Goal: Use online tool/utility: Utilize a website feature to perform a specific function

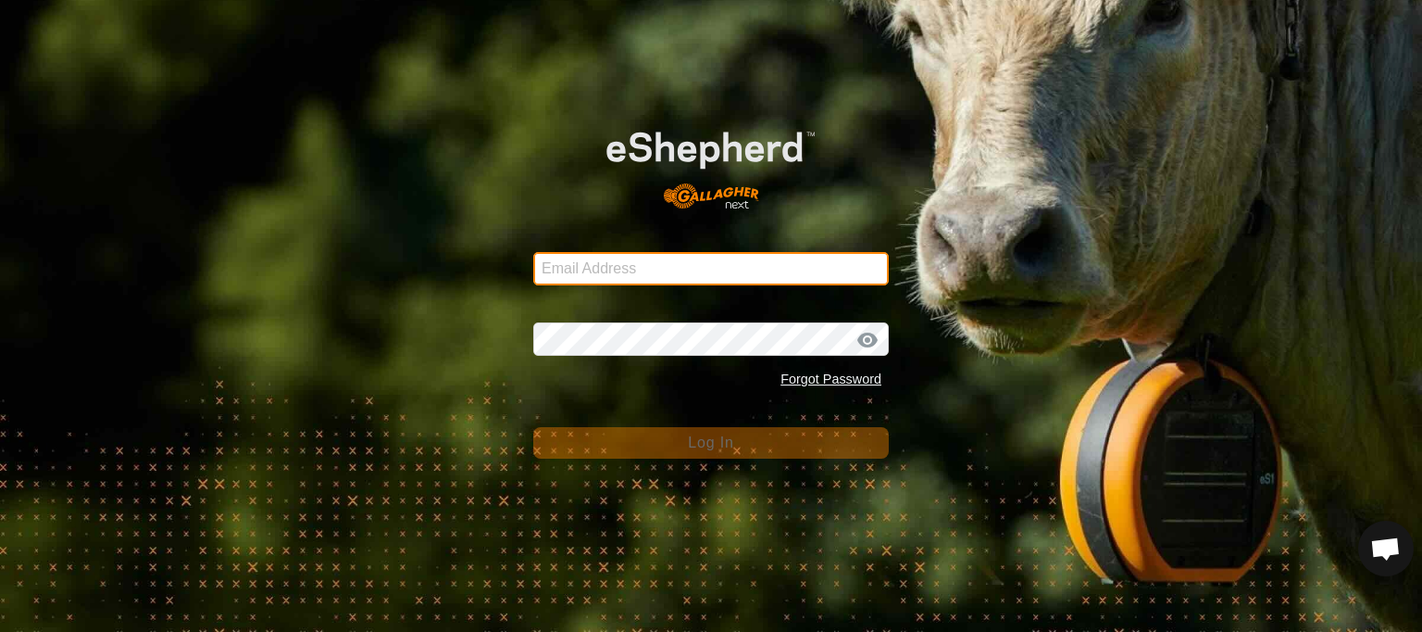
type input "[EMAIL_ADDRESS][DOMAIN_NAME]"
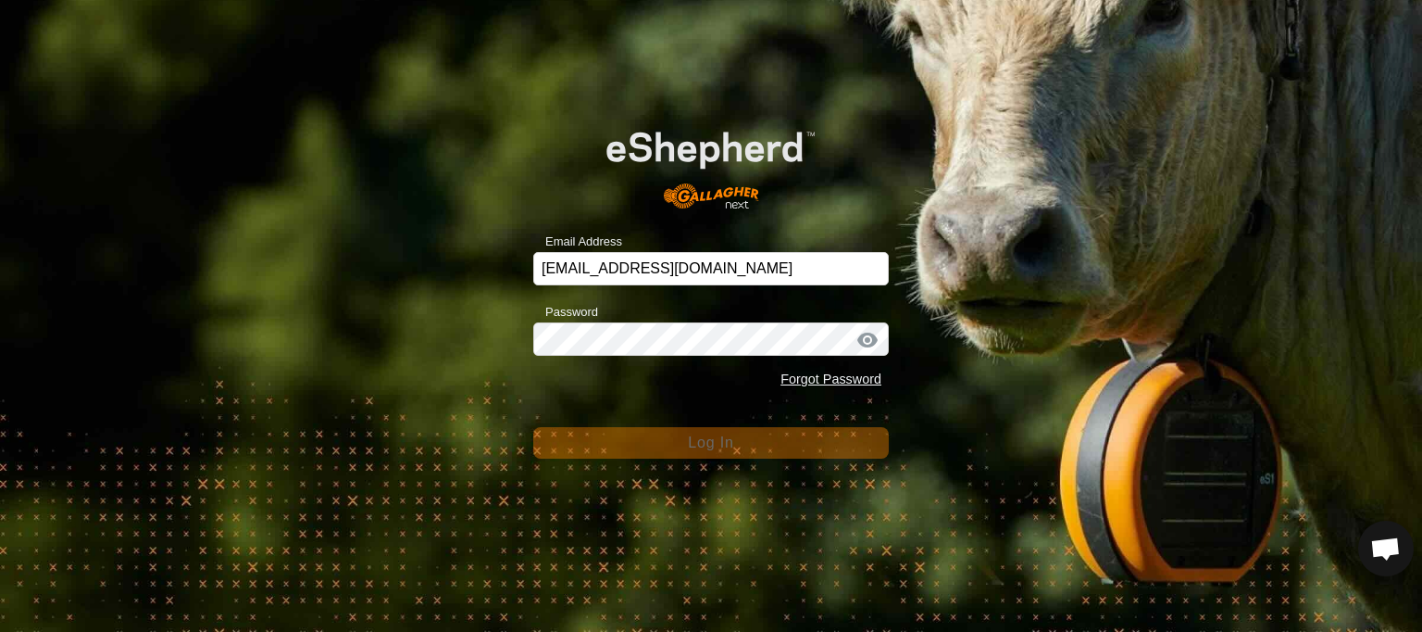
click at [478, 412] on div "Email Address [EMAIL_ADDRESS][DOMAIN_NAME] Password Forgot Password Log In" at bounding box center [711, 316] width 1422 height 632
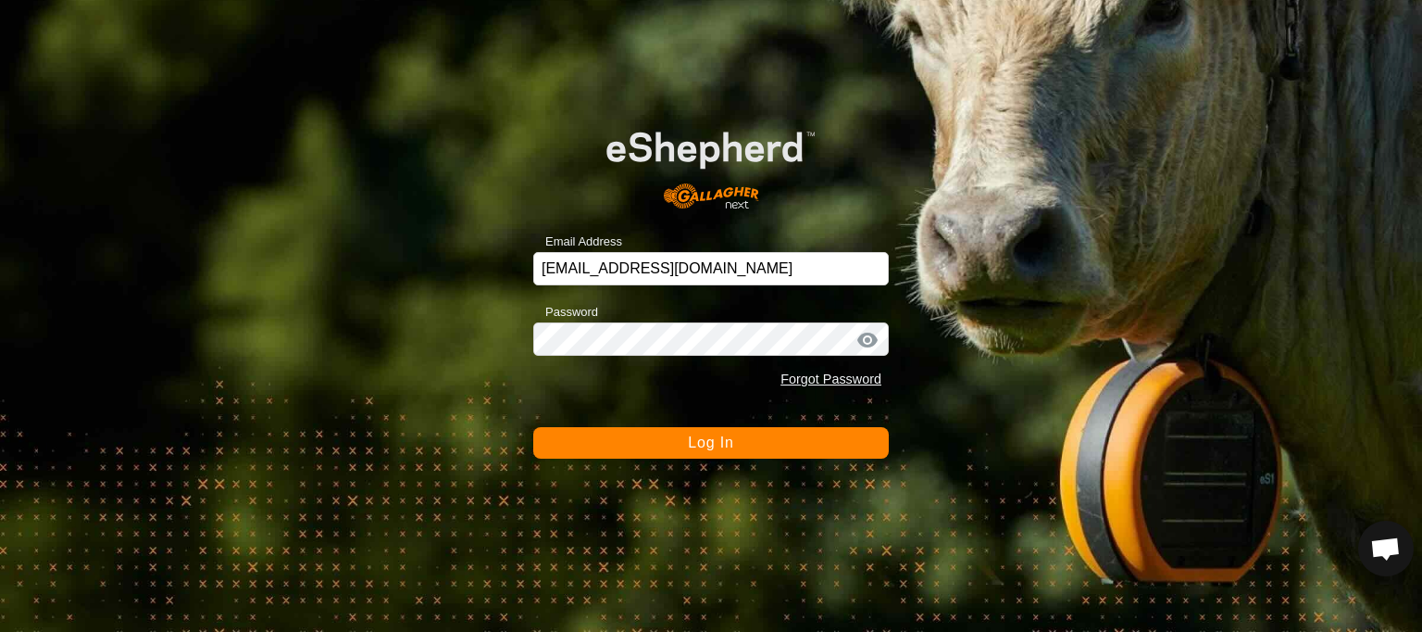
click at [591, 439] on button "Log In" at bounding box center [711, 442] width 356 height 31
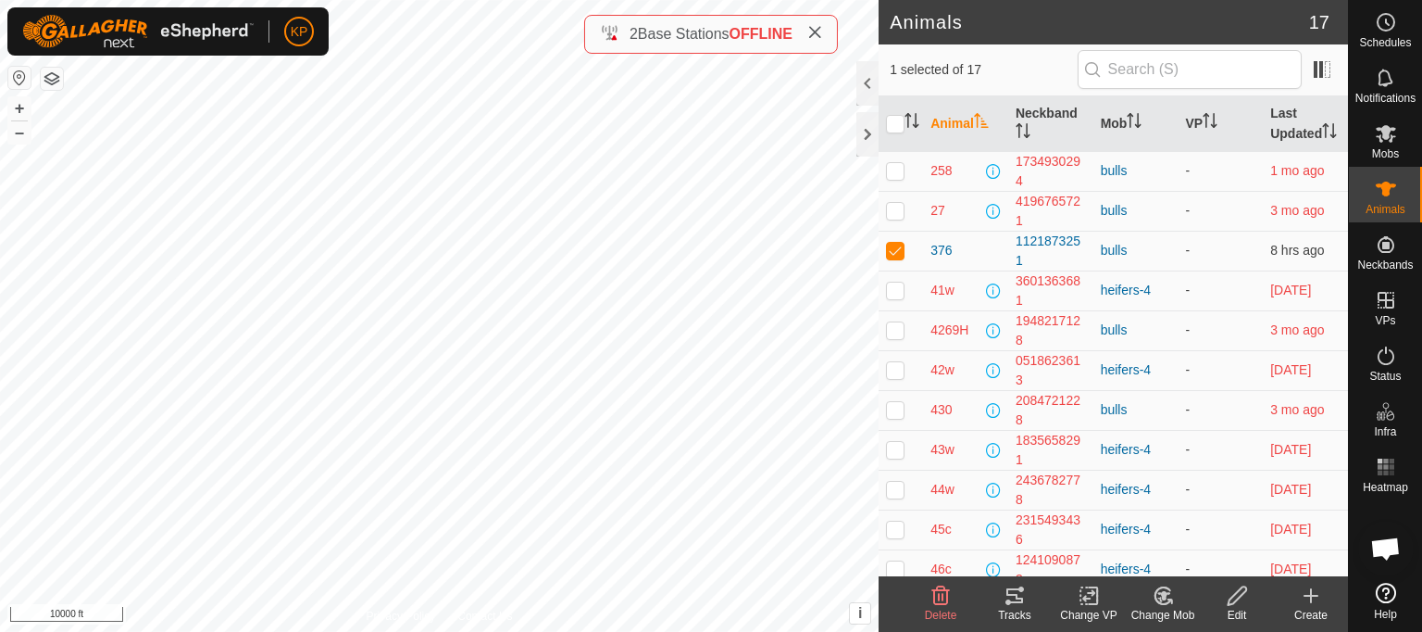
click at [1019, 595] on icon at bounding box center [1015, 595] width 22 height 22
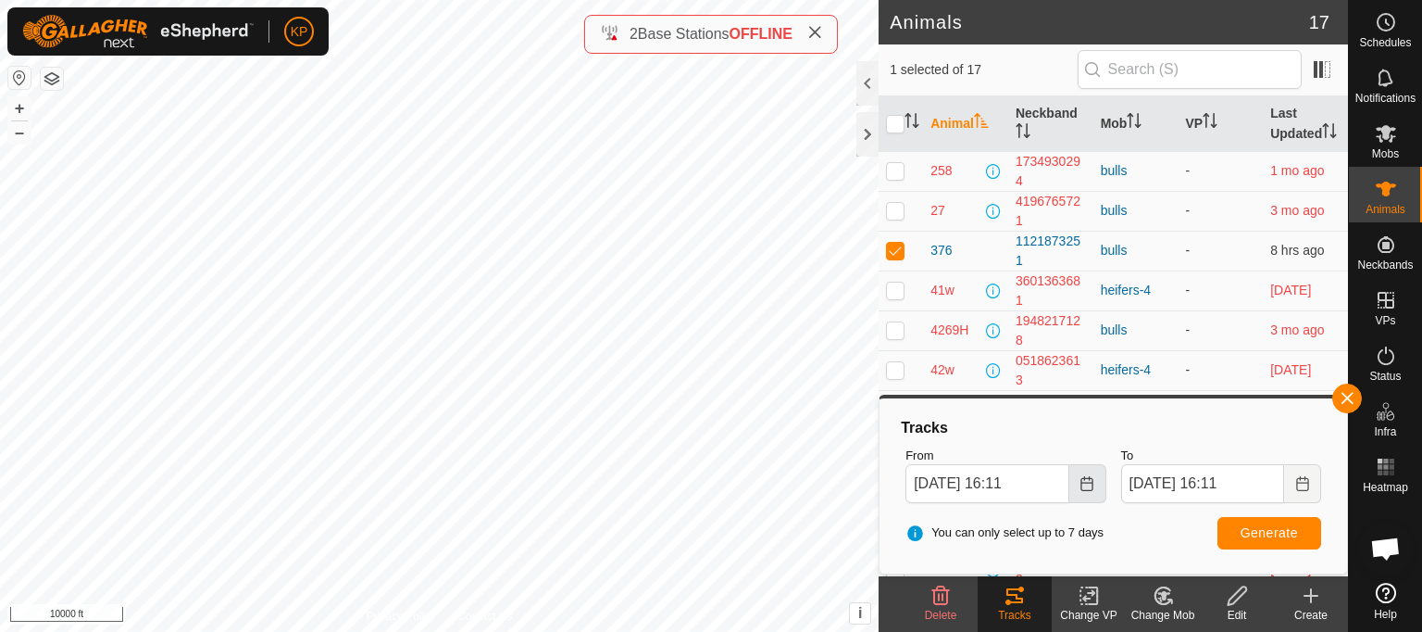
click at [1088, 488] on icon "Choose Date" at bounding box center [1087, 483] width 15 height 15
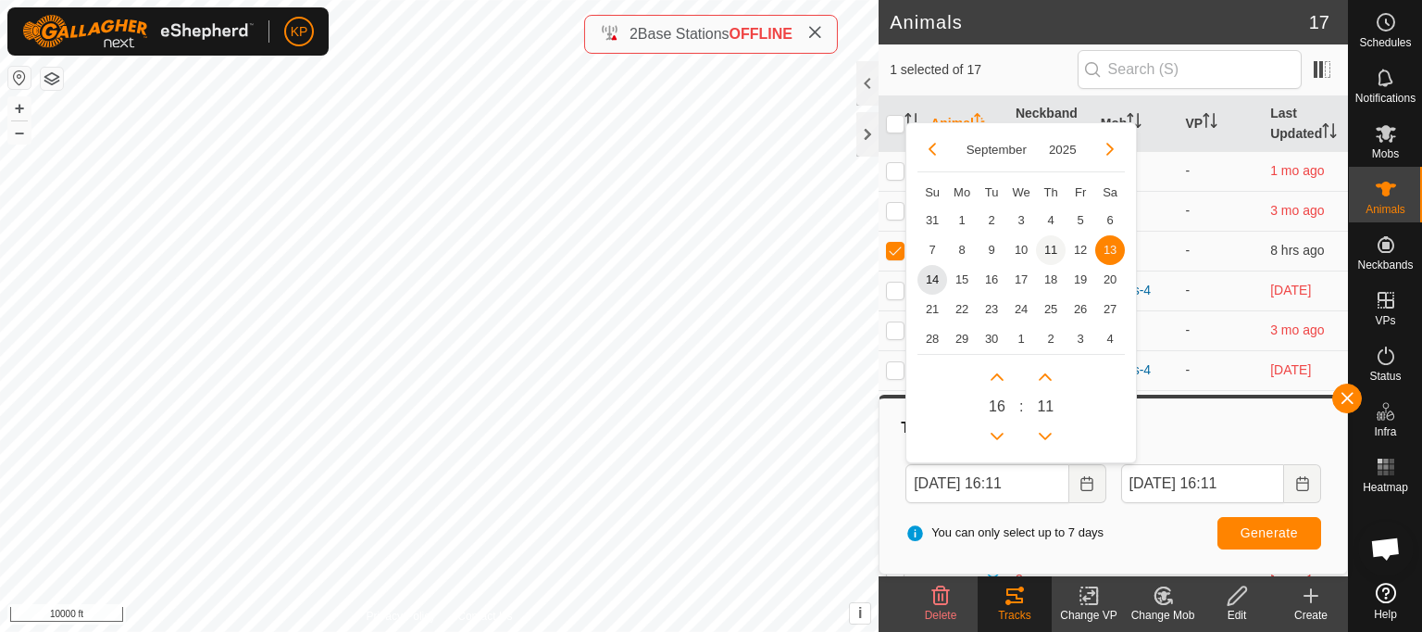
click at [1048, 250] on span "11" at bounding box center [1051, 250] width 30 height 30
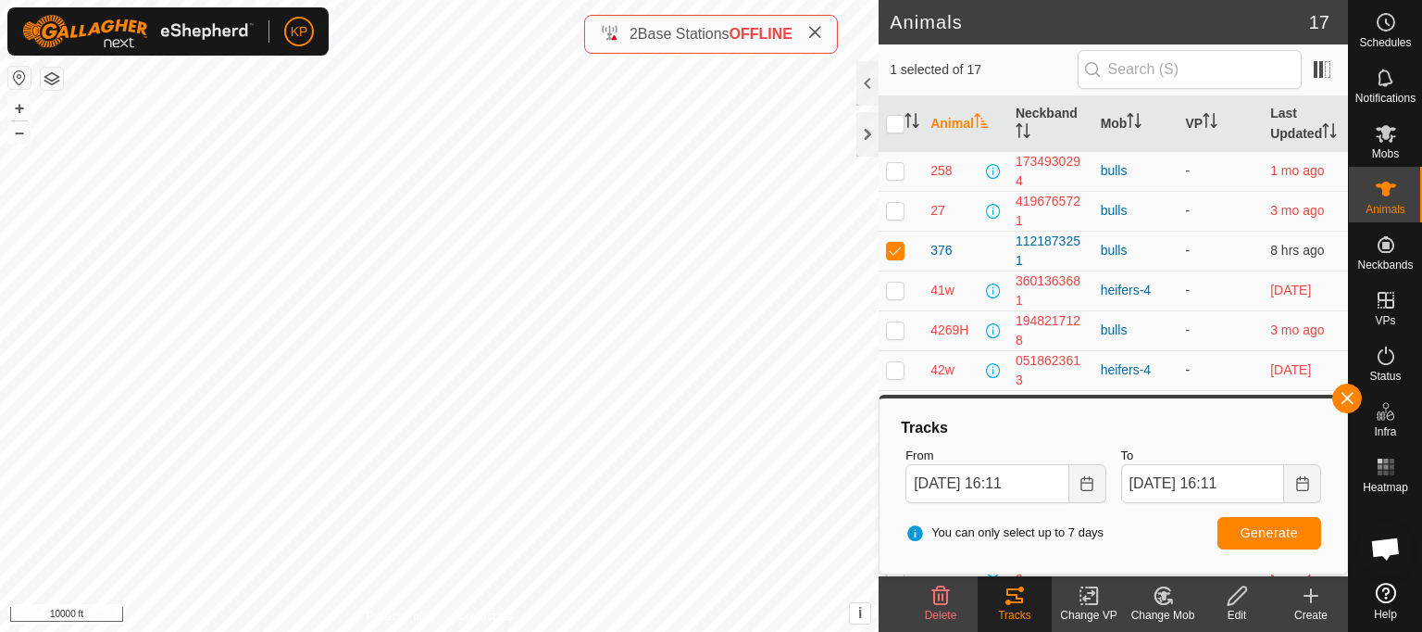
click at [1010, 596] on icon at bounding box center [1015, 595] width 22 height 22
click at [1272, 518] on button "Generate" at bounding box center [1270, 533] width 104 height 32
click at [1087, 489] on icon "Choose Date" at bounding box center [1087, 483] width 15 height 15
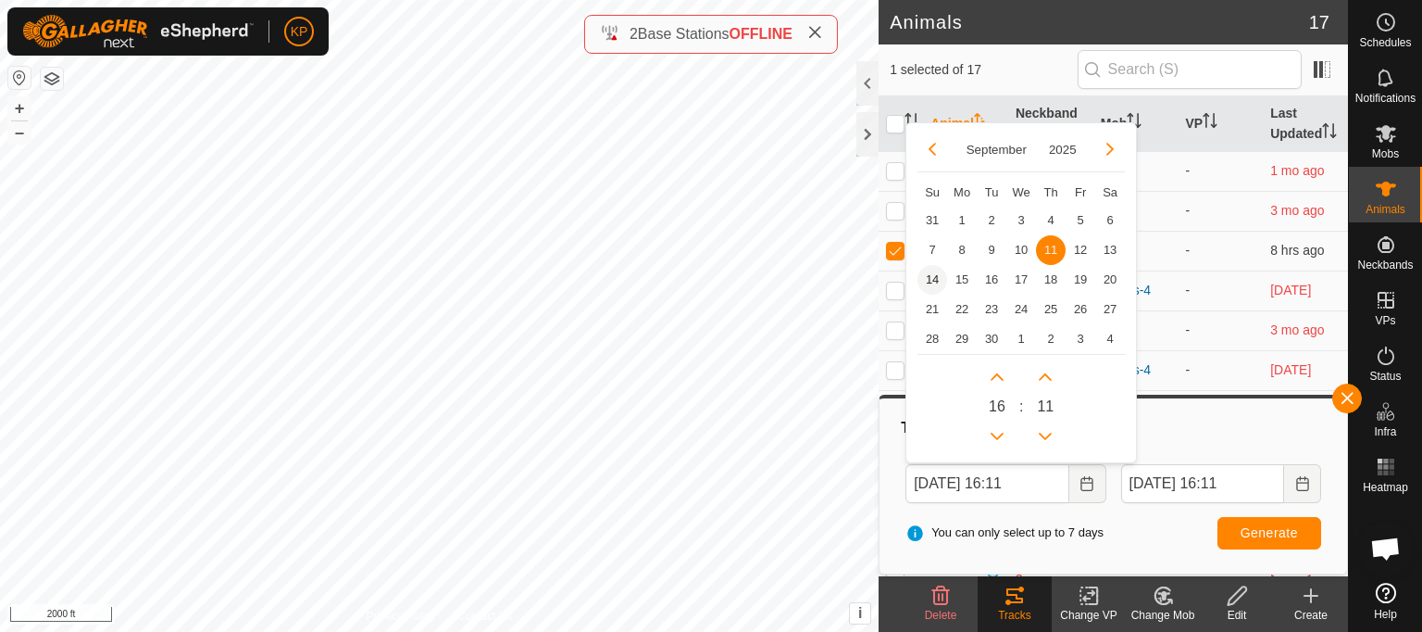
click at [933, 285] on span "14" at bounding box center [933, 280] width 30 height 30
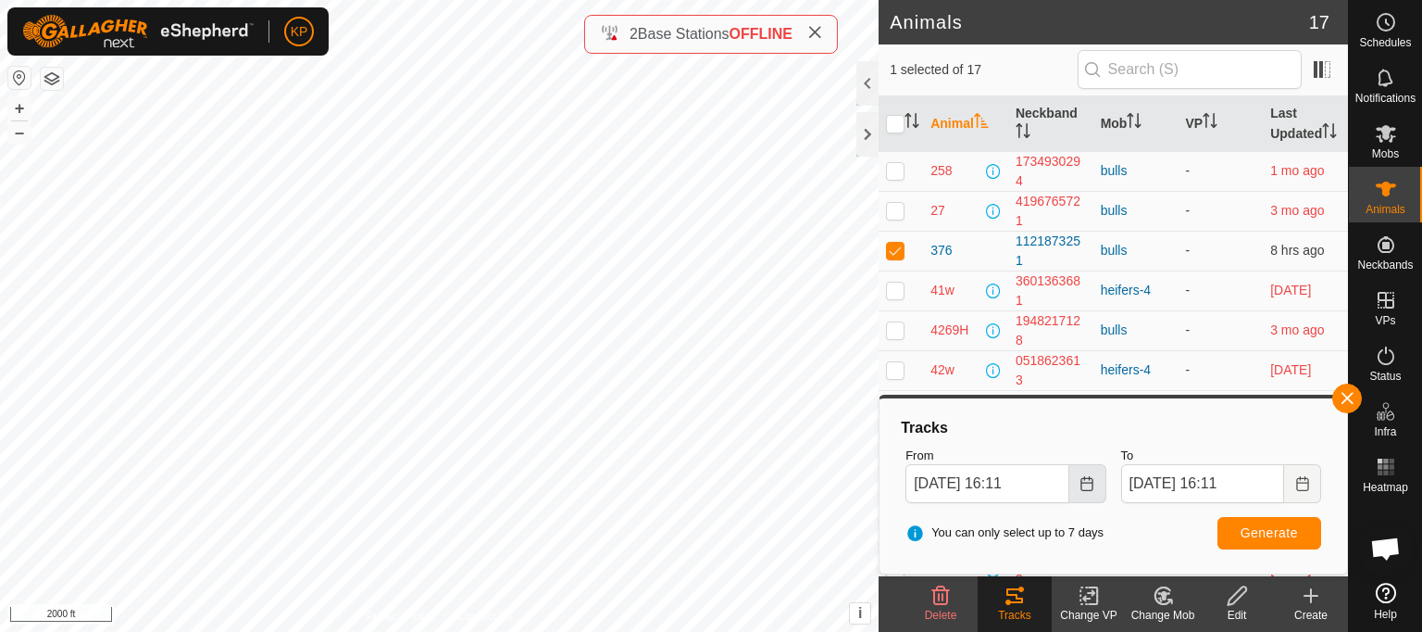
click at [1087, 488] on icon "Choose Date" at bounding box center [1087, 483] width 15 height 15
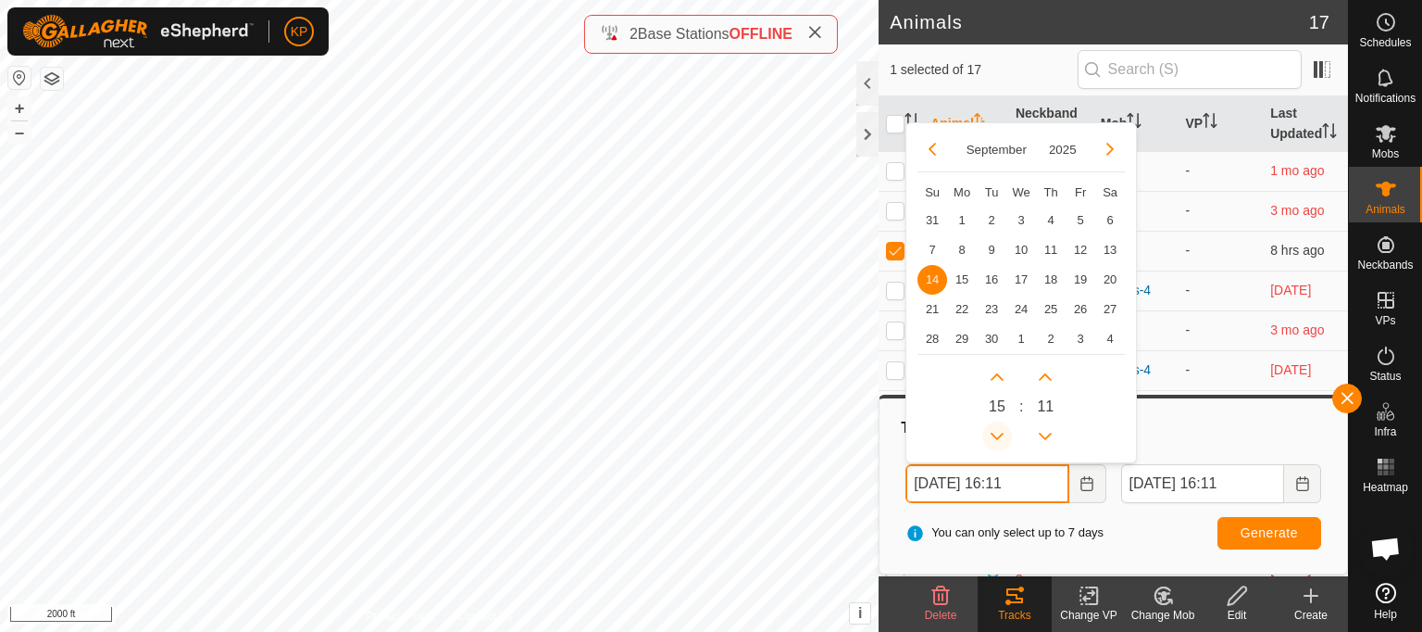
click at [997, 440] on button "Previous Hour" at bounding box center [998, 436] width 30 height 30
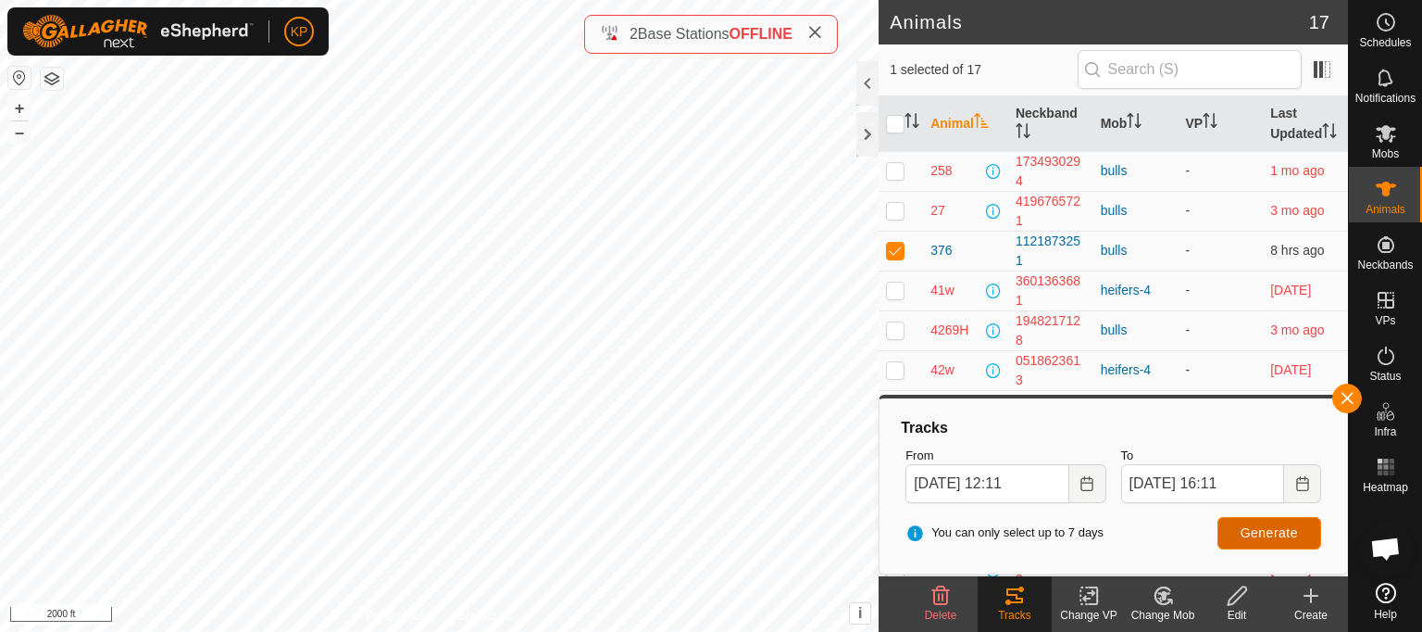
click at [1237, 529] on button "Generate" at bounding box center [1270, 533] width 104 height 32
click at [1088, 487] on icon "Choose Date" at bounding box center [1087, 483] width 15 height 15
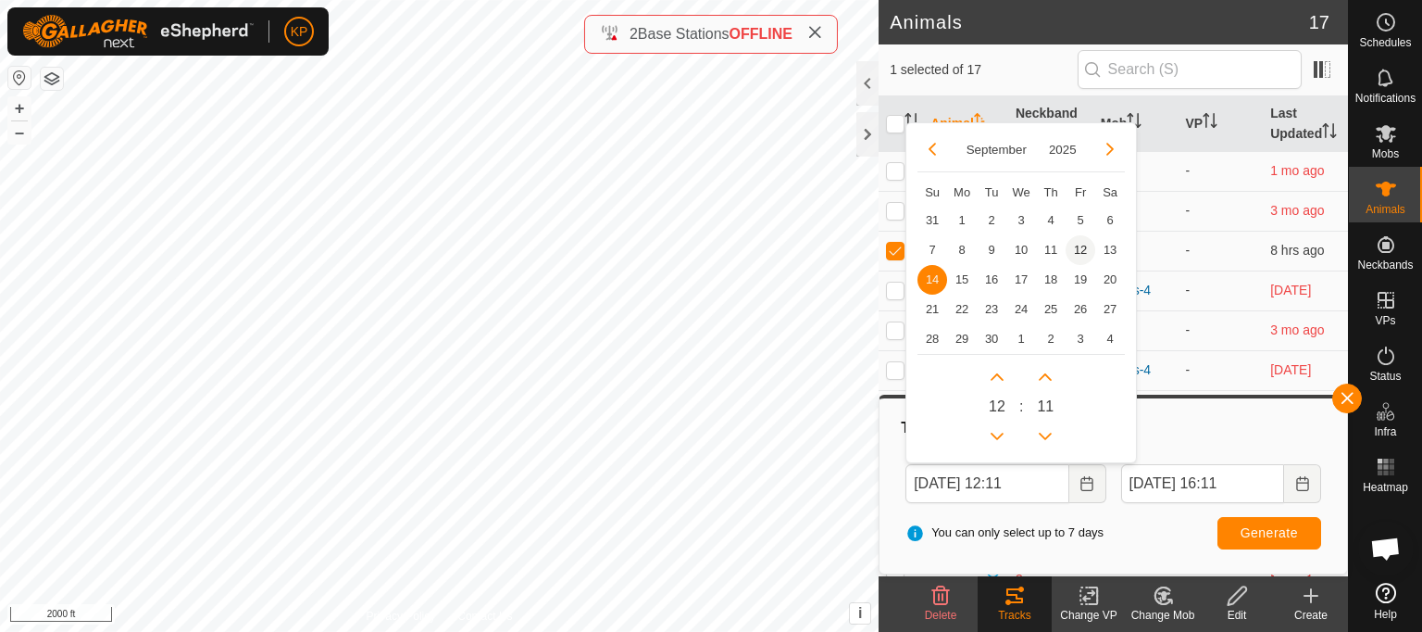
click at [1074, 248] on span "12" at bounding box center [1081, 250] width 30 height 30
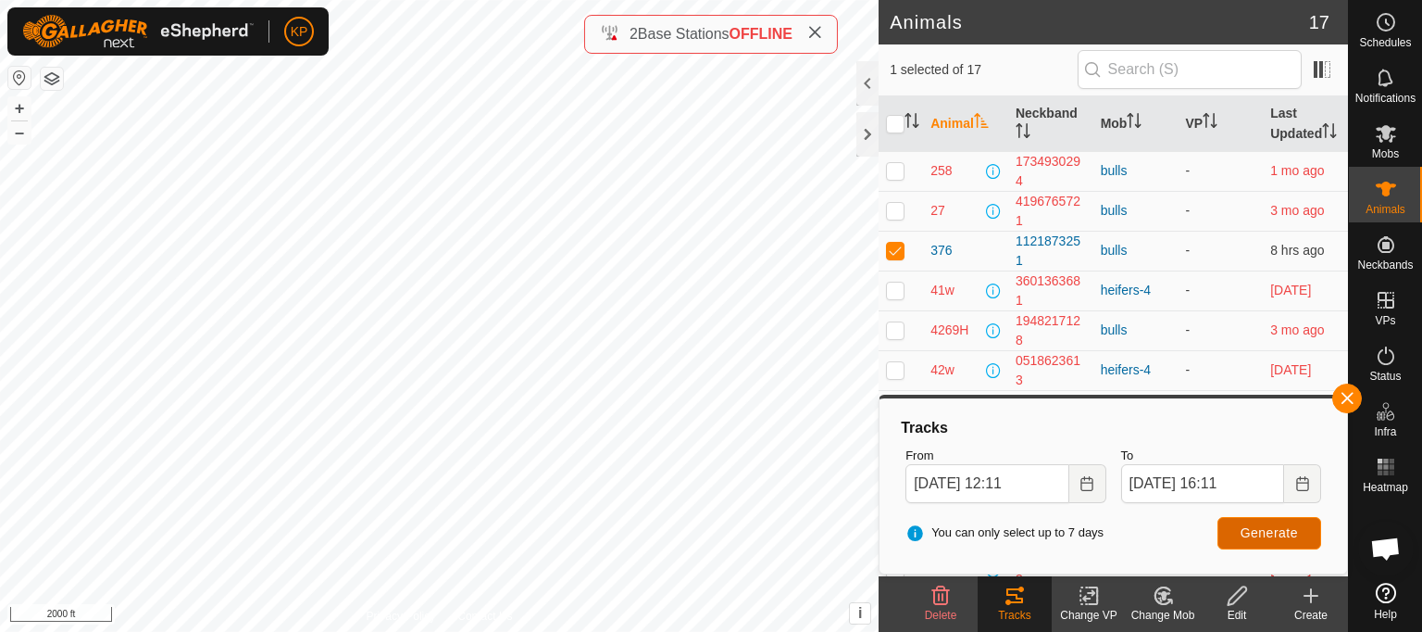
click at [1244, 525] on span "Generate" at bounding box center [1269, 532] width 57 height 15
click at [1088, 489] on icon "Choose Date" at bounding box center [1087, 483] width 15 height 15
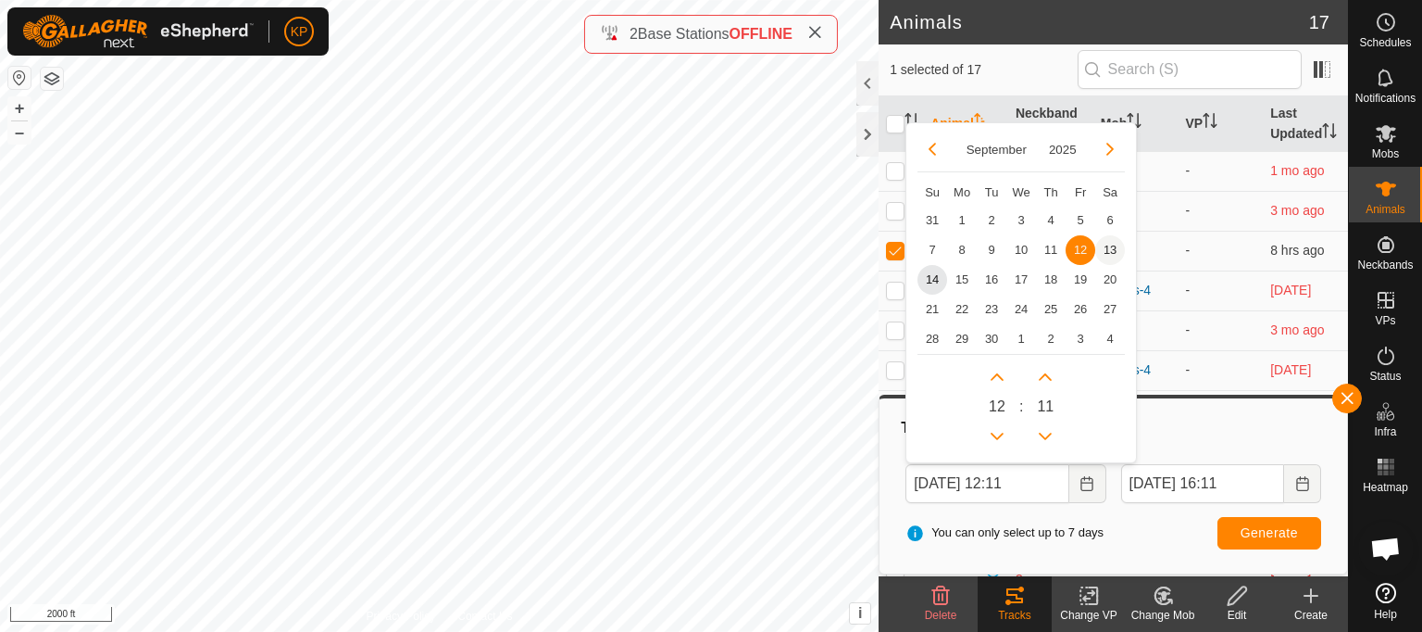
click at [1108, 248] on span "13" at bounding box center [1111, 250] width 30 height 30
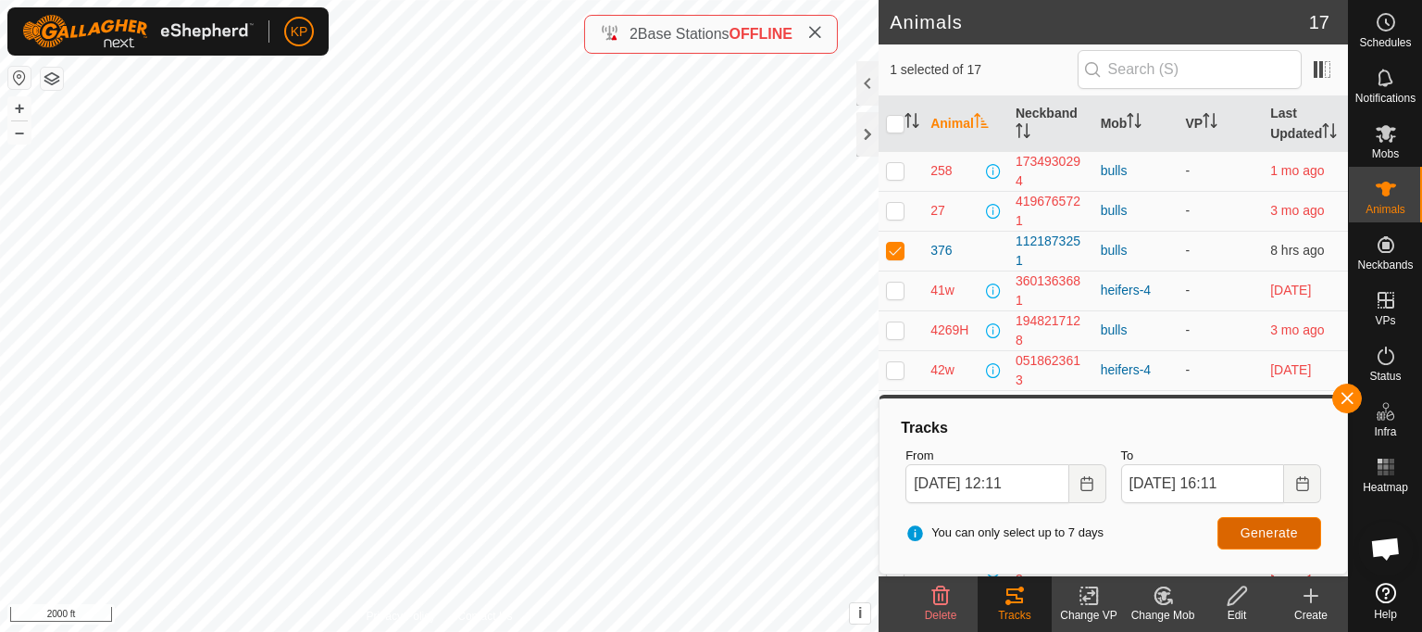
click at [1258, 532] on span "Generate" at bounding box center [1269, 532] width 57 height 15
click at [1087, 482] on icon "Choose Date" at bounding box center [1087, 483] width 15 height 15
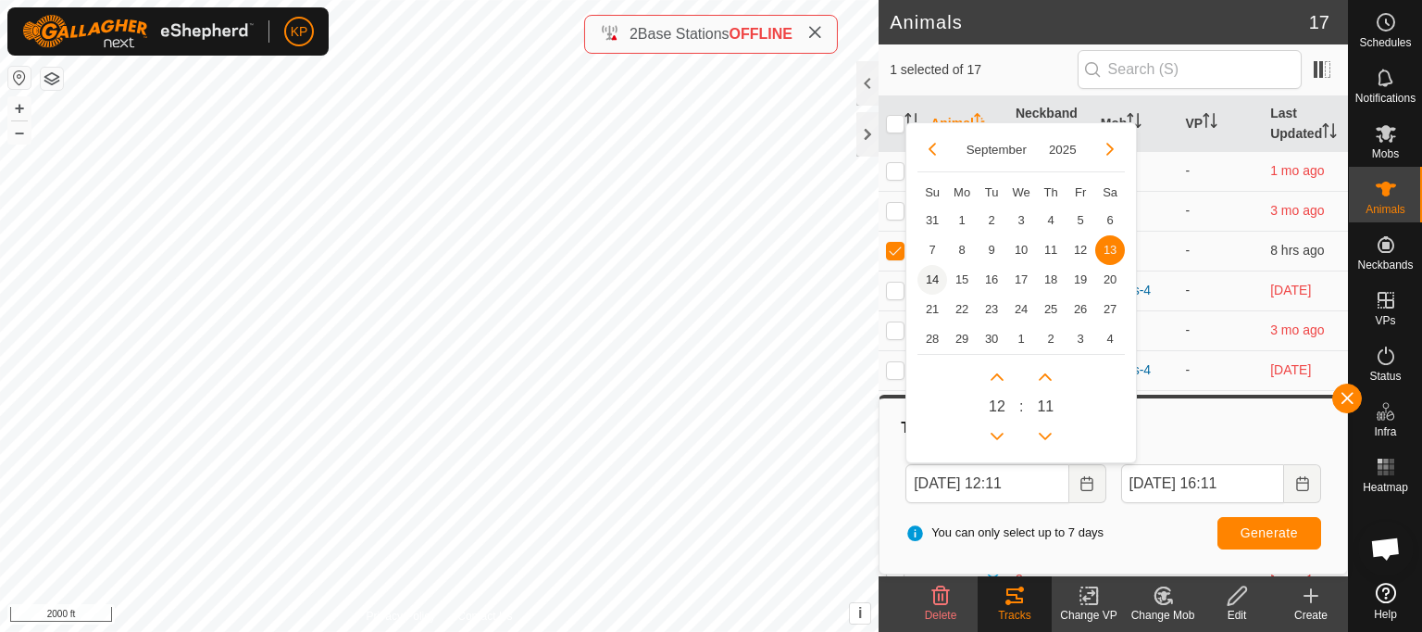
click at [933, 279] on span "14" at bounding box center [933, 280] width 30 height 30
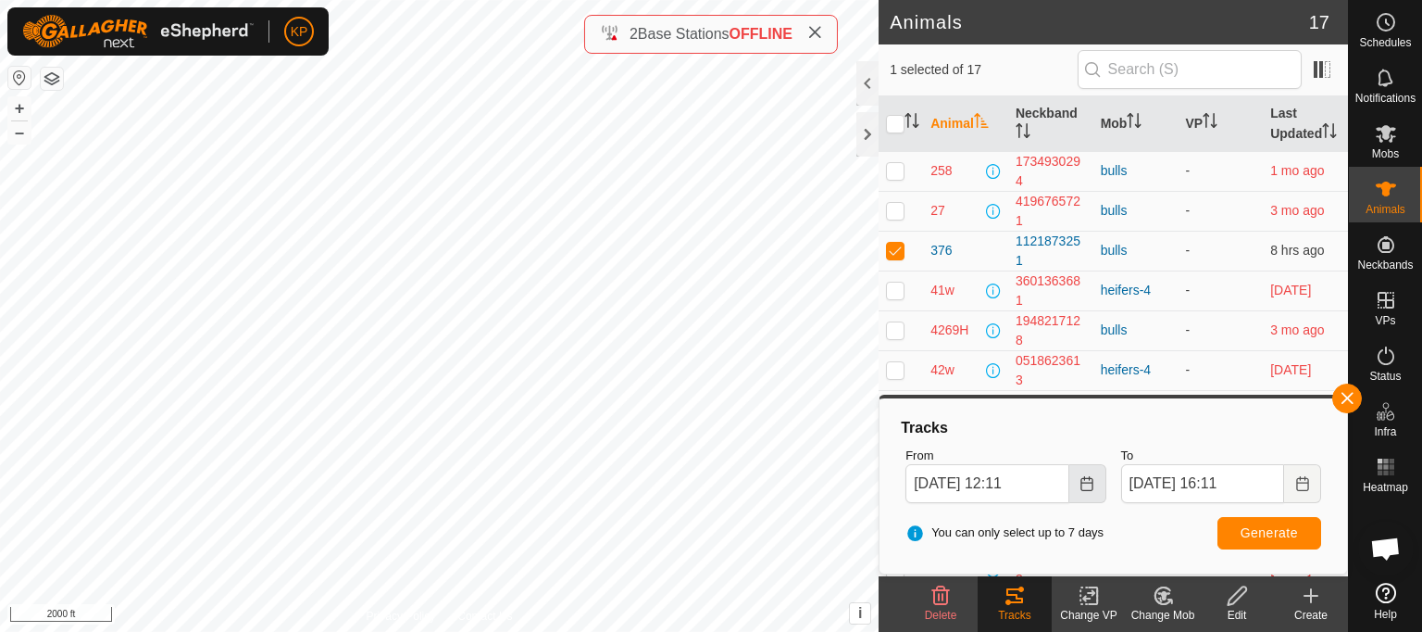
click at [1087, 485] on icon "Choose Date" at bounding box center [1087, 483] width 15 height 15
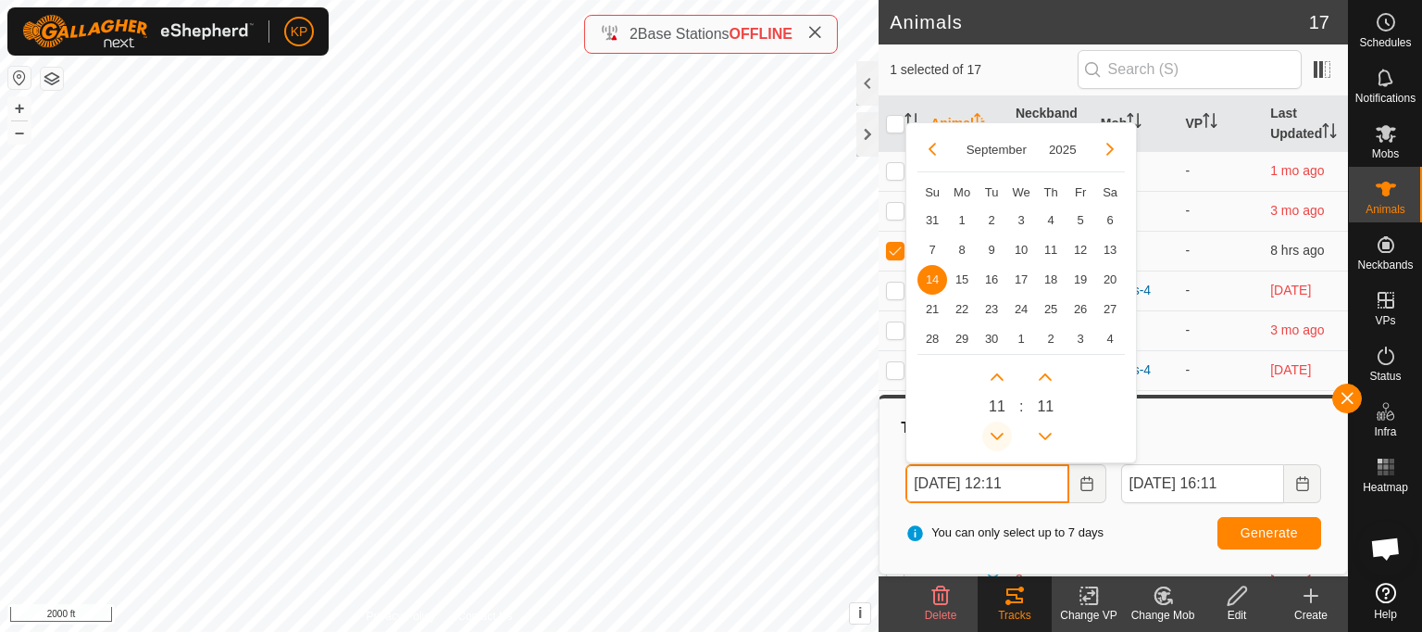
click at [995, 434] on button "Previous Hour" at bounding box center [998, 436] width 30 height 30
click at [996, 436] on span "Previous Hour" at bounding box center [996, 436] width 0 height 0
click at [995, 434] on button "Previous Hour" at bounding box center [998, 436] width 30 height 30
click at [995, 434] on icon "Previous Hour" at bounding box center [997, 435] width 13 height 7
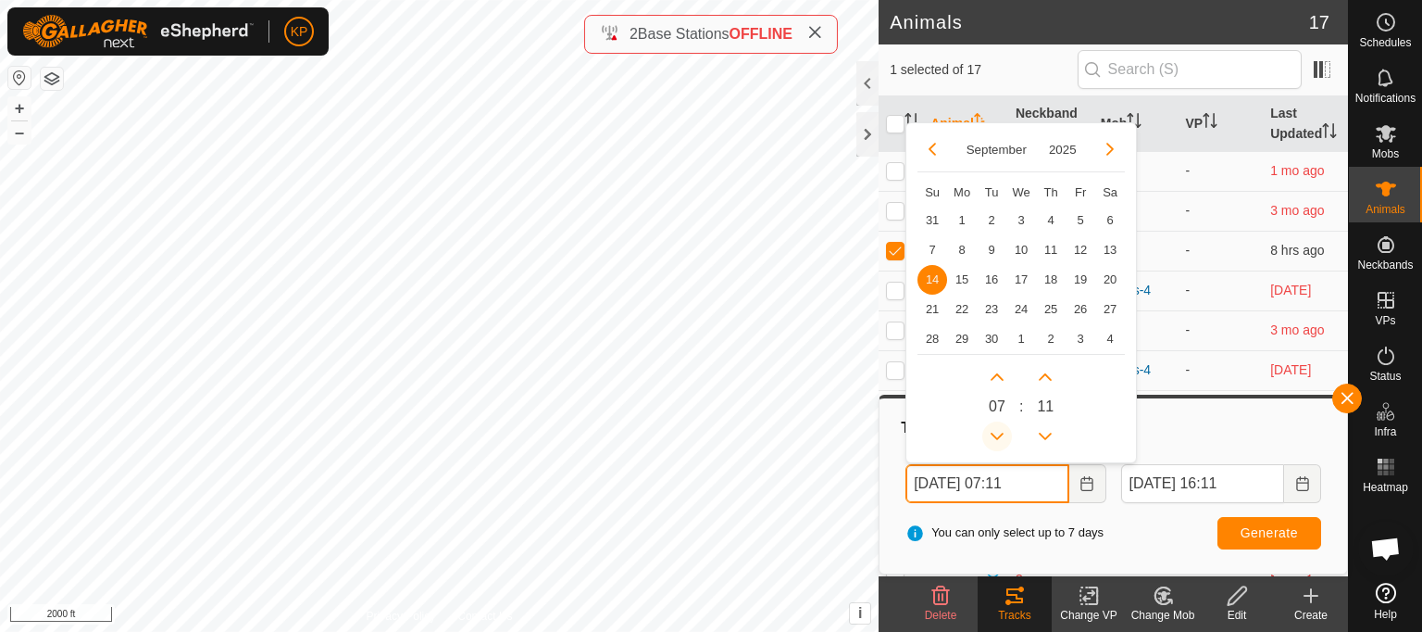
click at [995, 434] on icon "Previous Hour" at bounding box center [997, 435] width 13 height 7
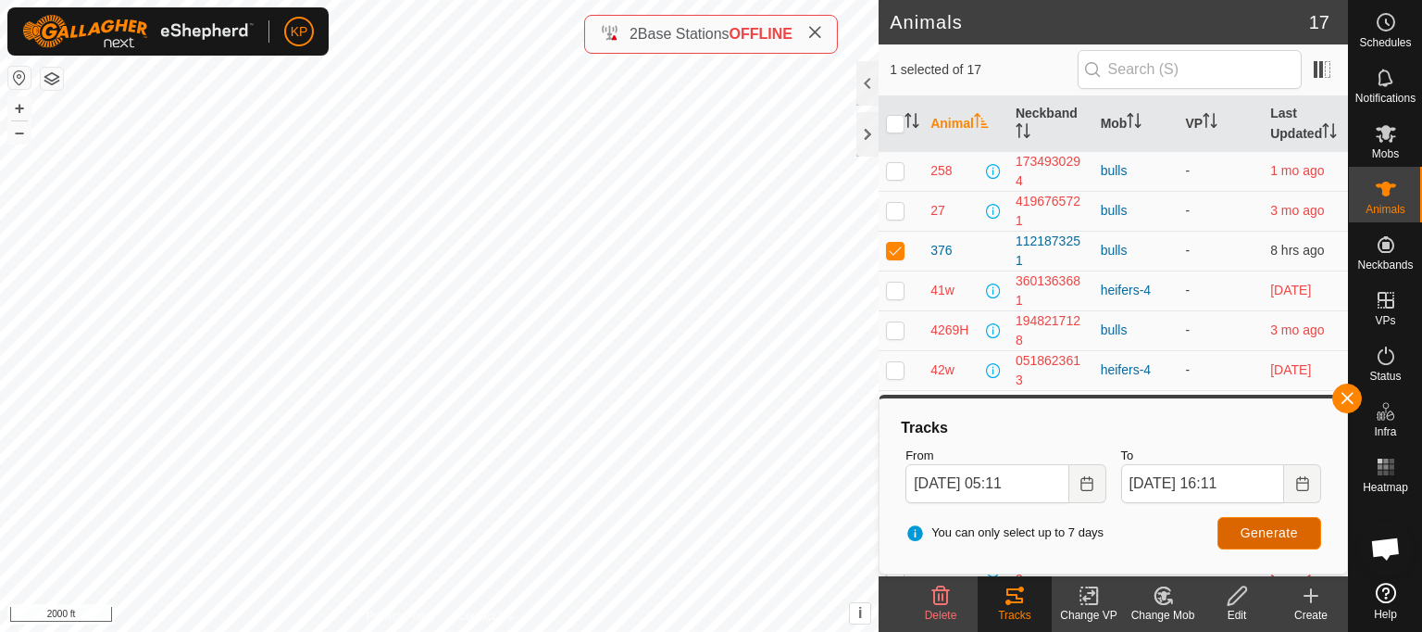
click at [1262, 531] on span "Generate" at bounding box center [1269, 532] width 57 height 15
click at [1087, 484] on icon "Choose Date" at bounding box center [1087, 483] width 15 height 15
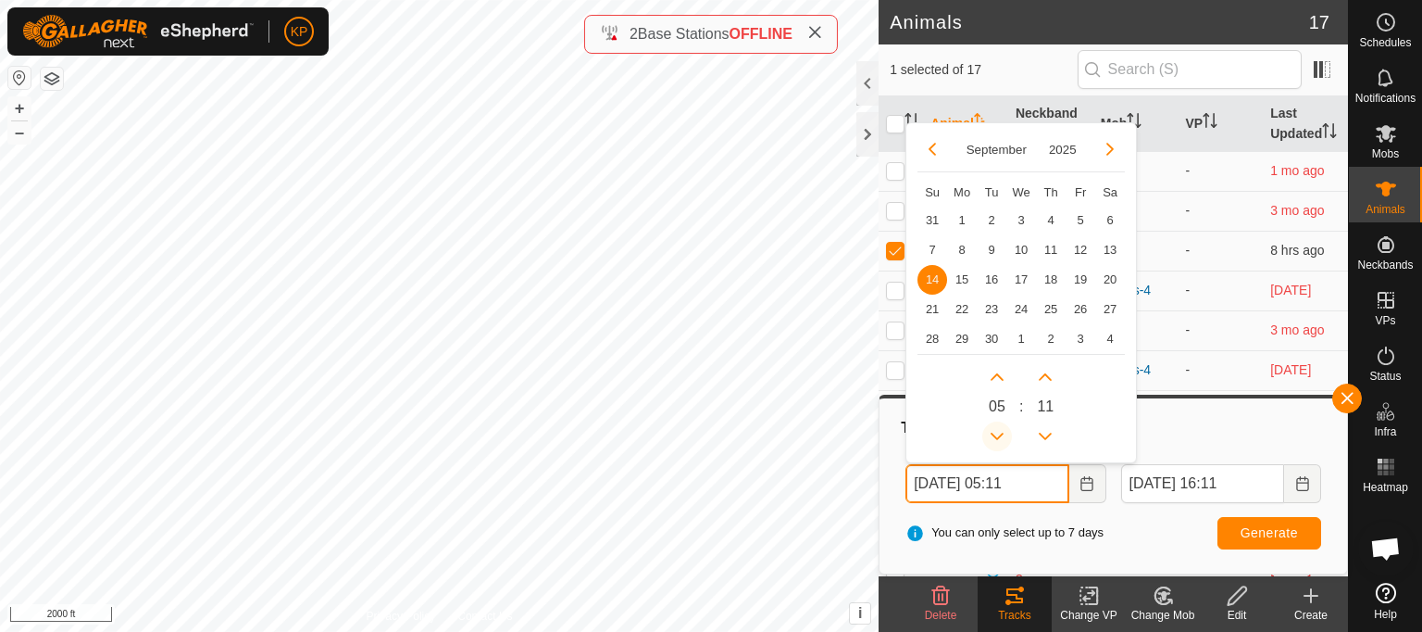
click at [996, 430] on button "Previous Hour" at bounding box center [998, 436] width 30 height 30
click at [997, 432] on span "Previous Hour" at bounding box center [997, 432] width 0 height 0
click at [996, 430] on button "Previous Hour" at bounding box center [998, 436] width 30 height 30
click at [996, 430] on icon "Previous Hour" at bounding box center [997, 436] width 15 height 15
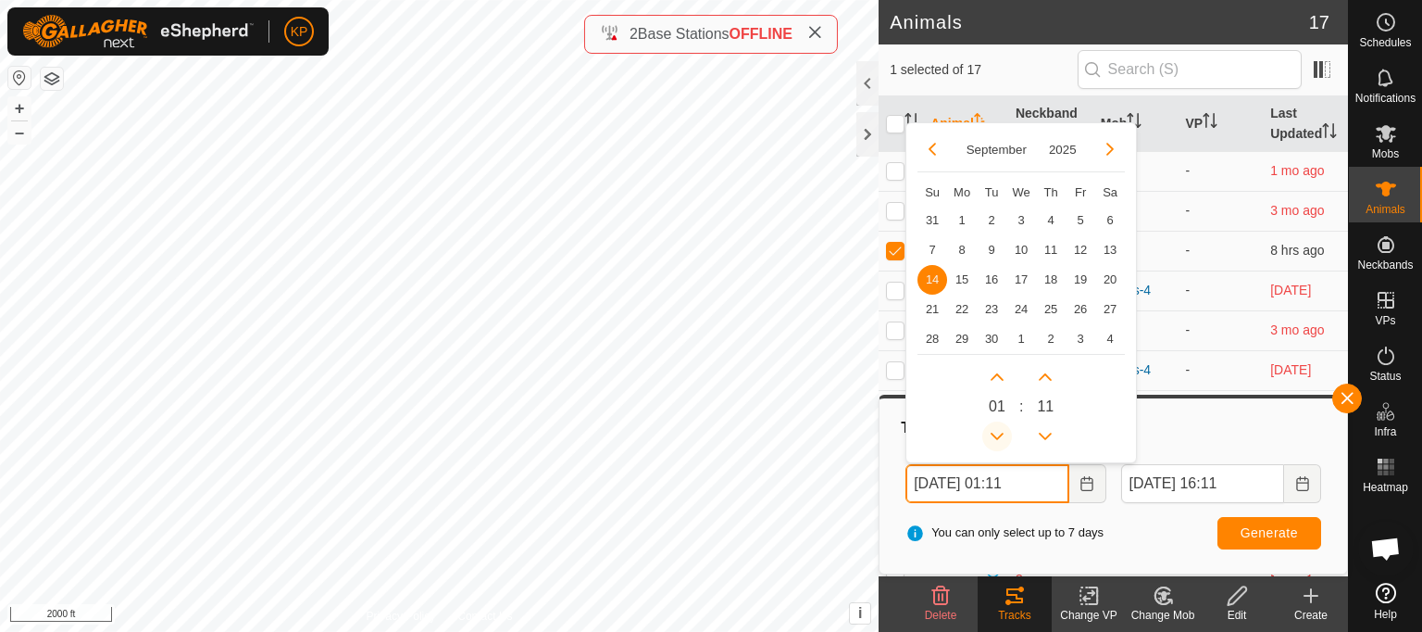
type input "[DATE] 00:11"
click at [1264, 530] on span "Generate" at bounding box center [1269, 532] width 57 height 15
